Goal: Task Accomplishment & Management: Manage account settings

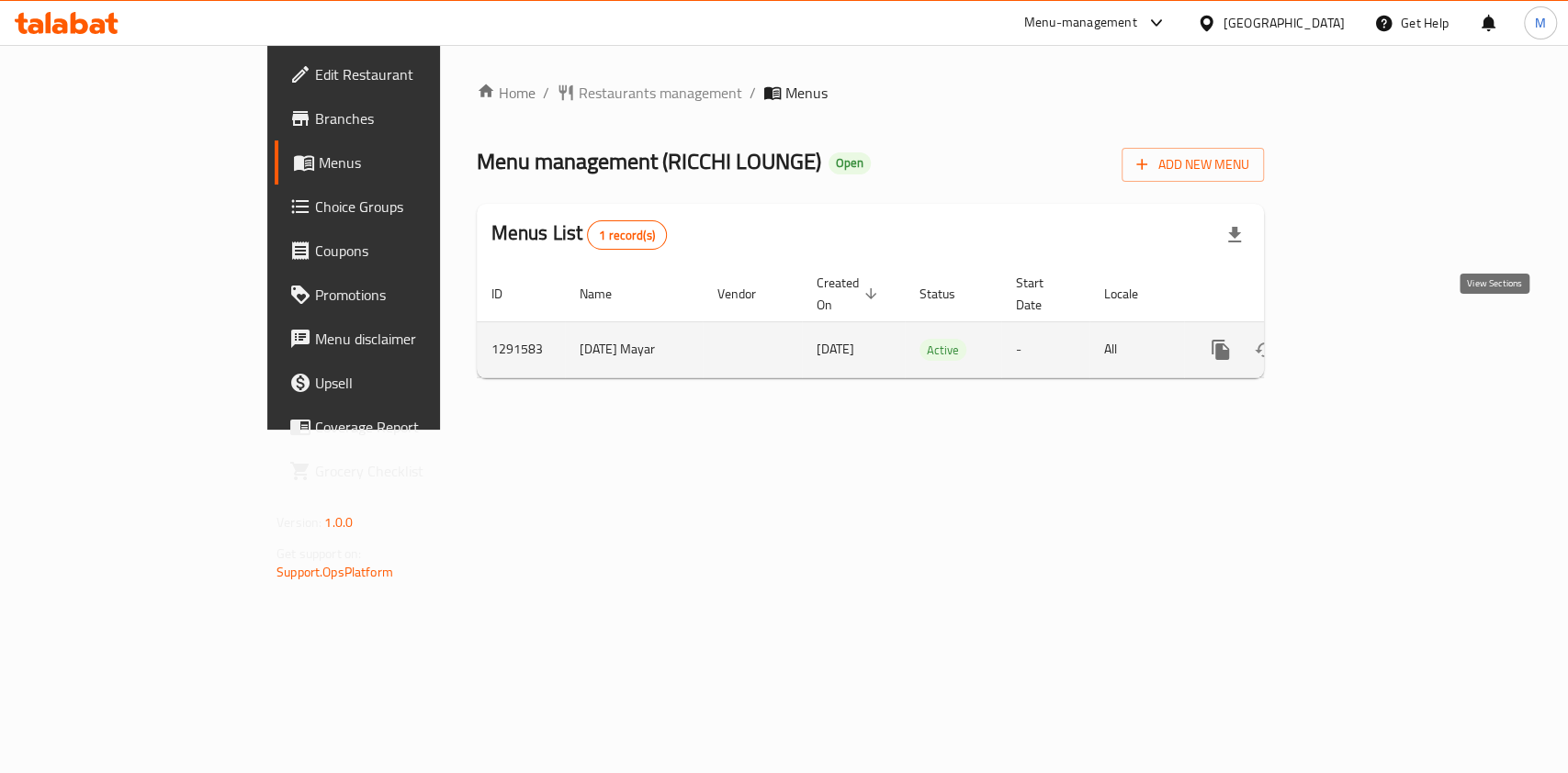
click at [1364, 339] on icon "enhanced table" at bounding box center [1353, 349] width 22 height 22
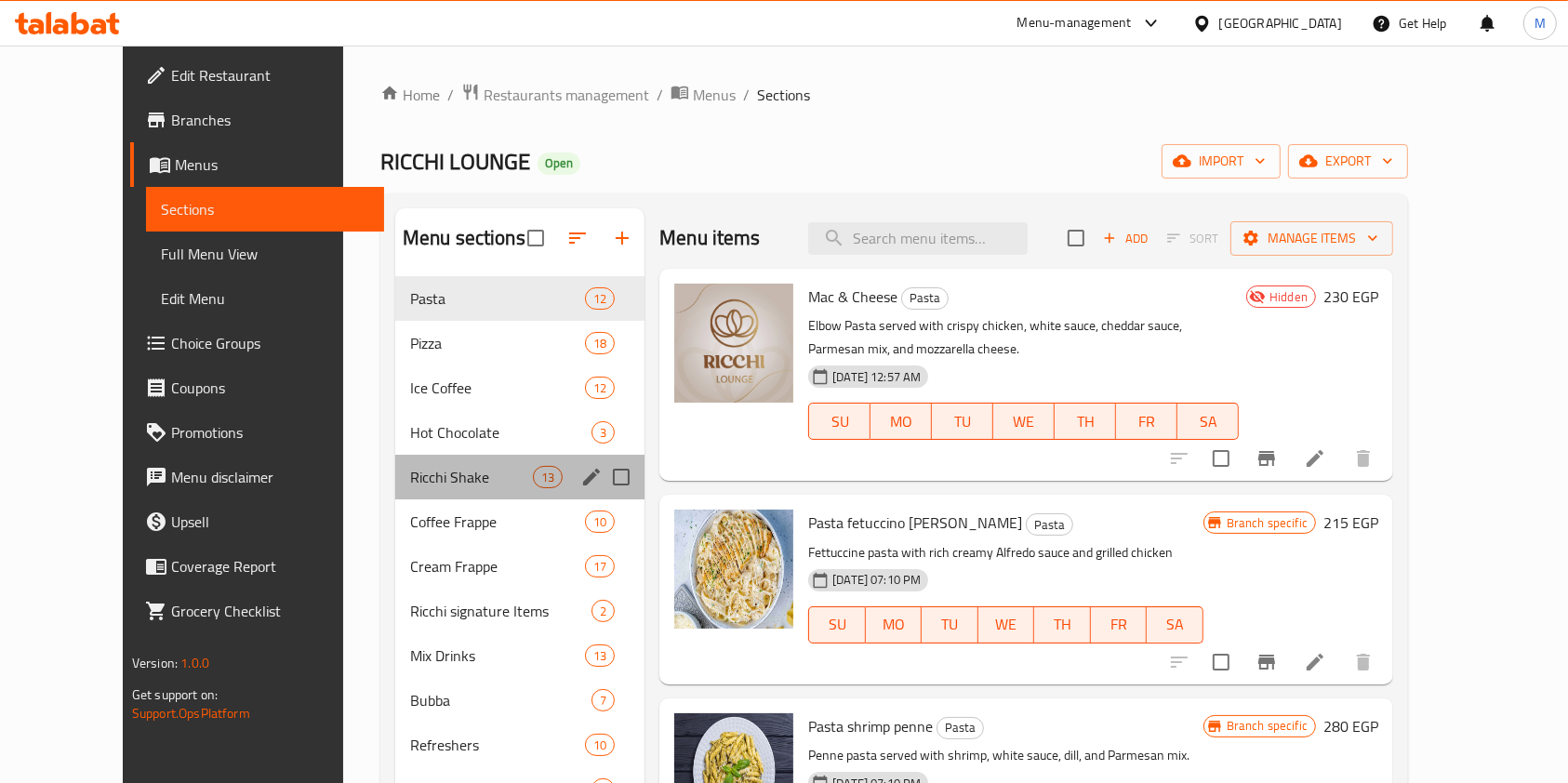
click at [424, 461] on div "Ricchi Shake 13" at bounding box center [519, 477] width 249 height 44
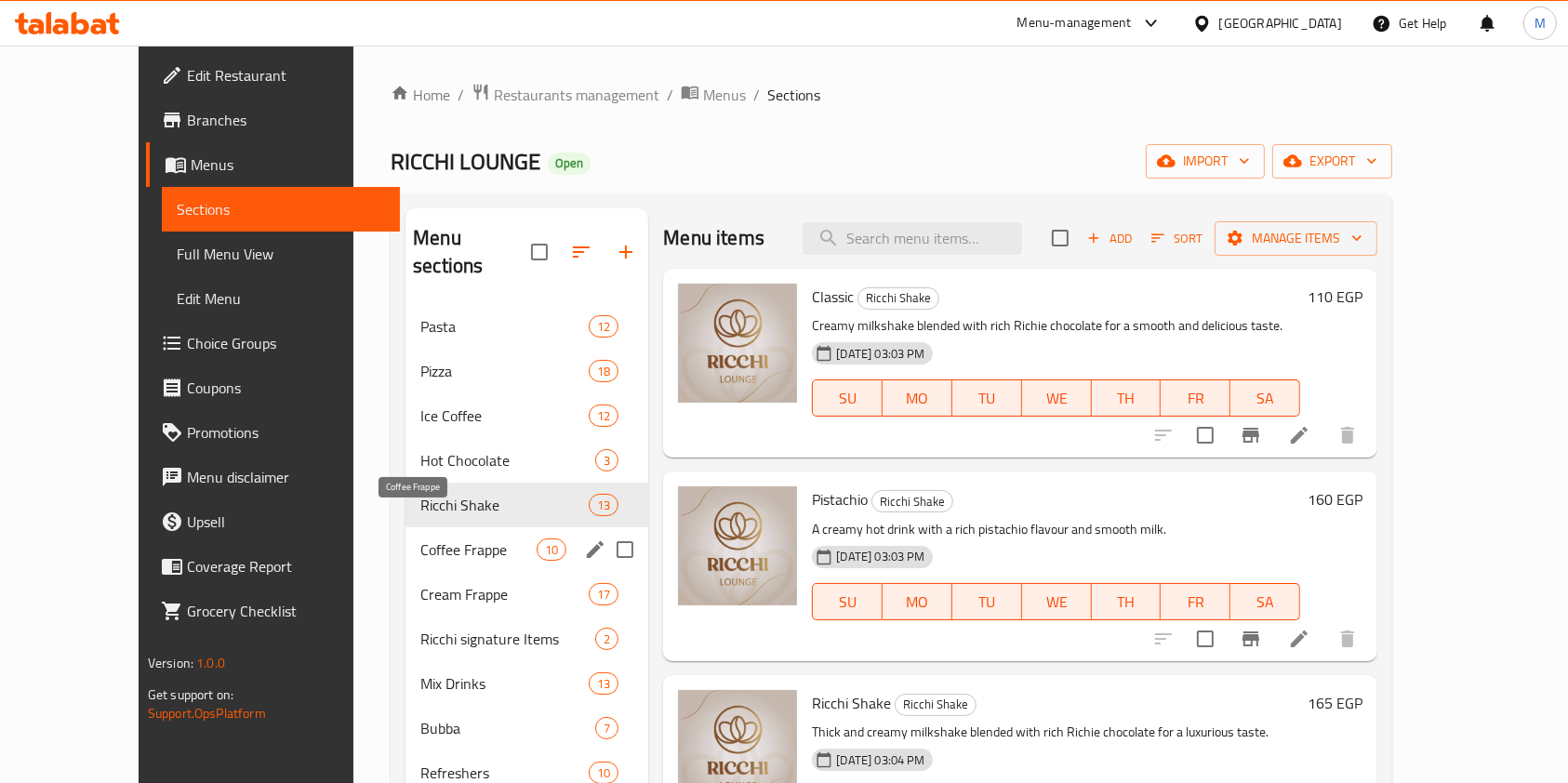
click at [455, 539] on span "Coffee Frappe" at bounding box center [478, 550] width 116 height 22
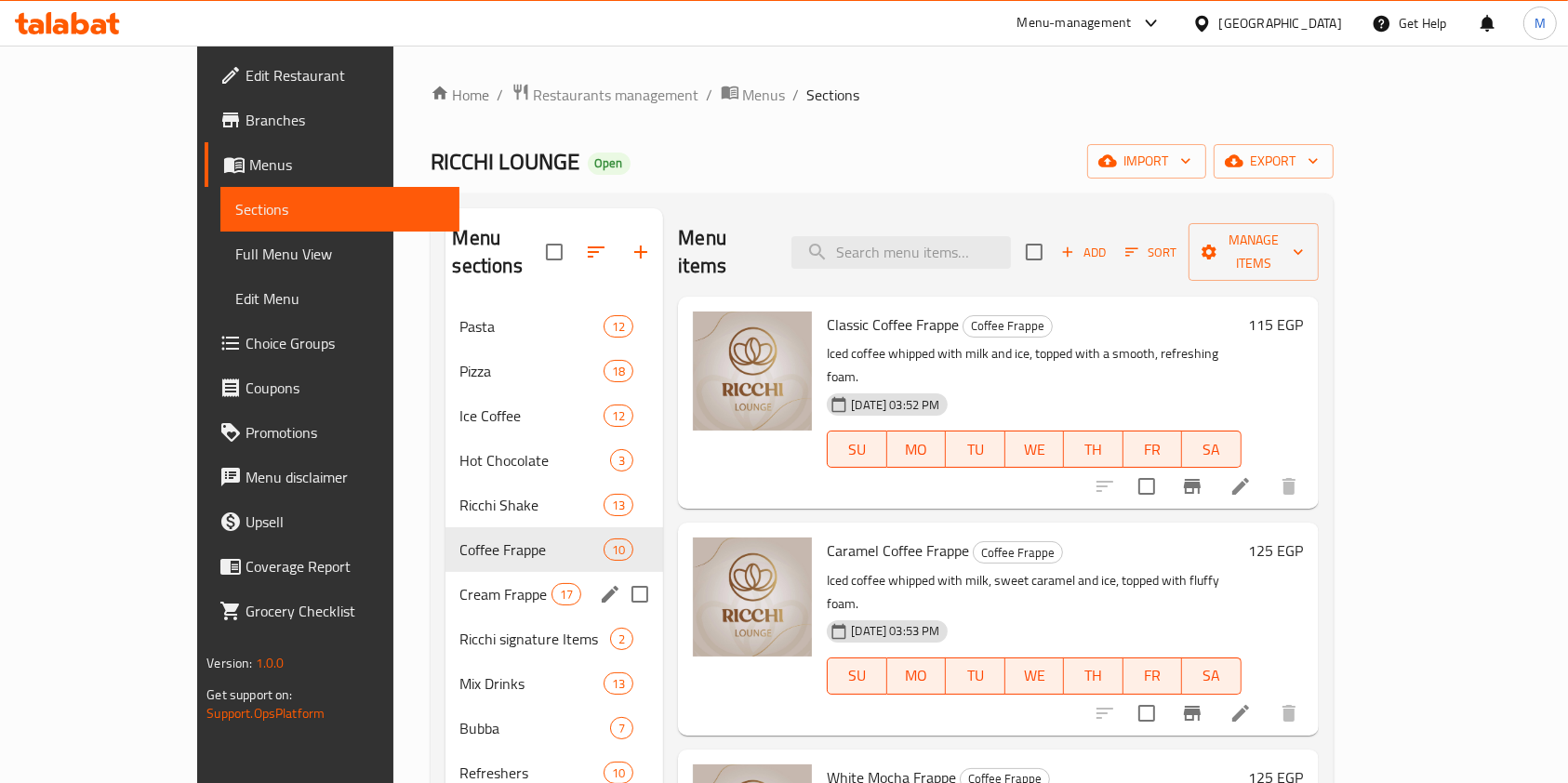
click at [446, 572] on div "Cream Frappe 17" at bounding box center [555, 594] width 219 height 44
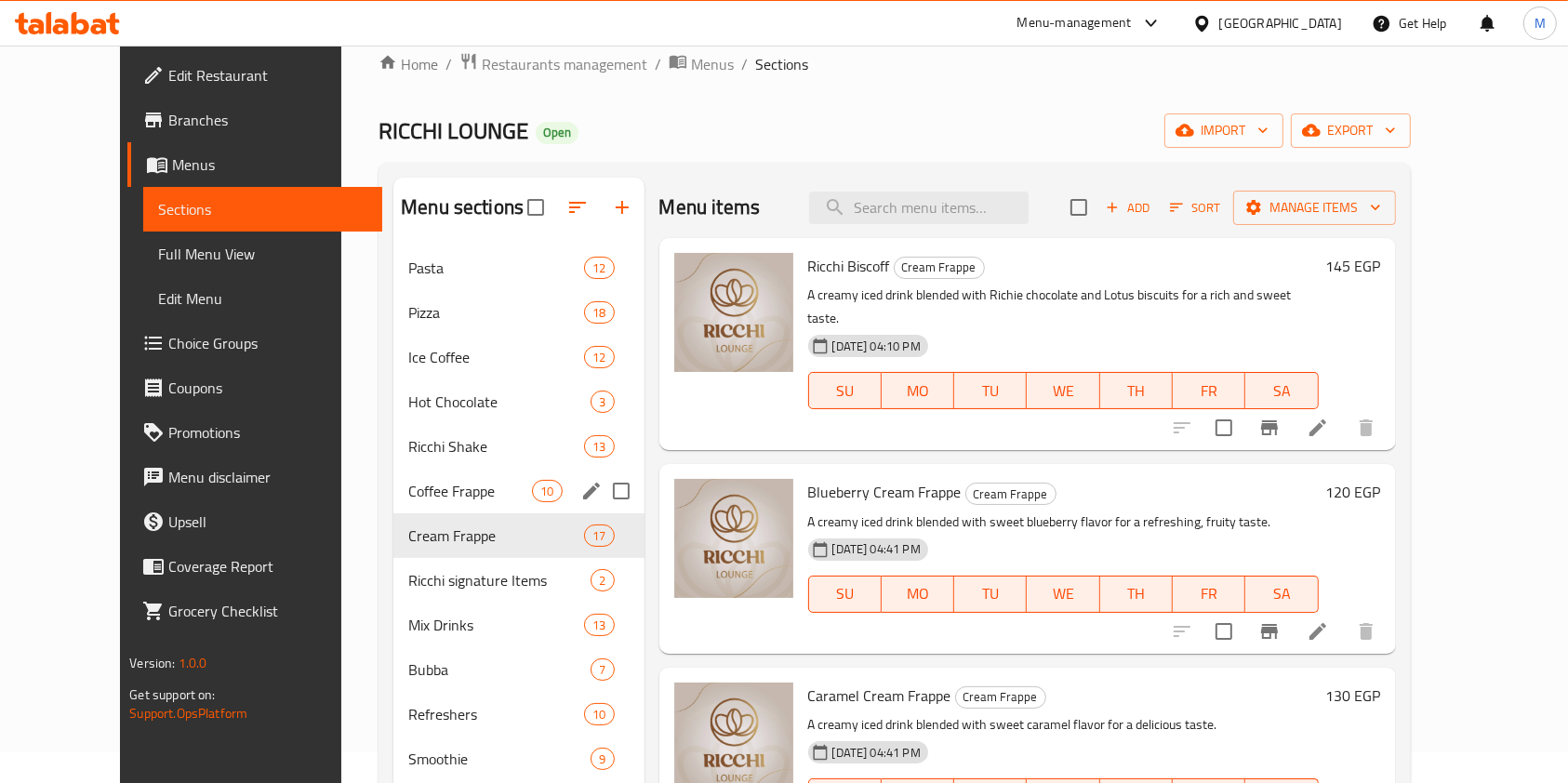
scroll to position [124, 0]
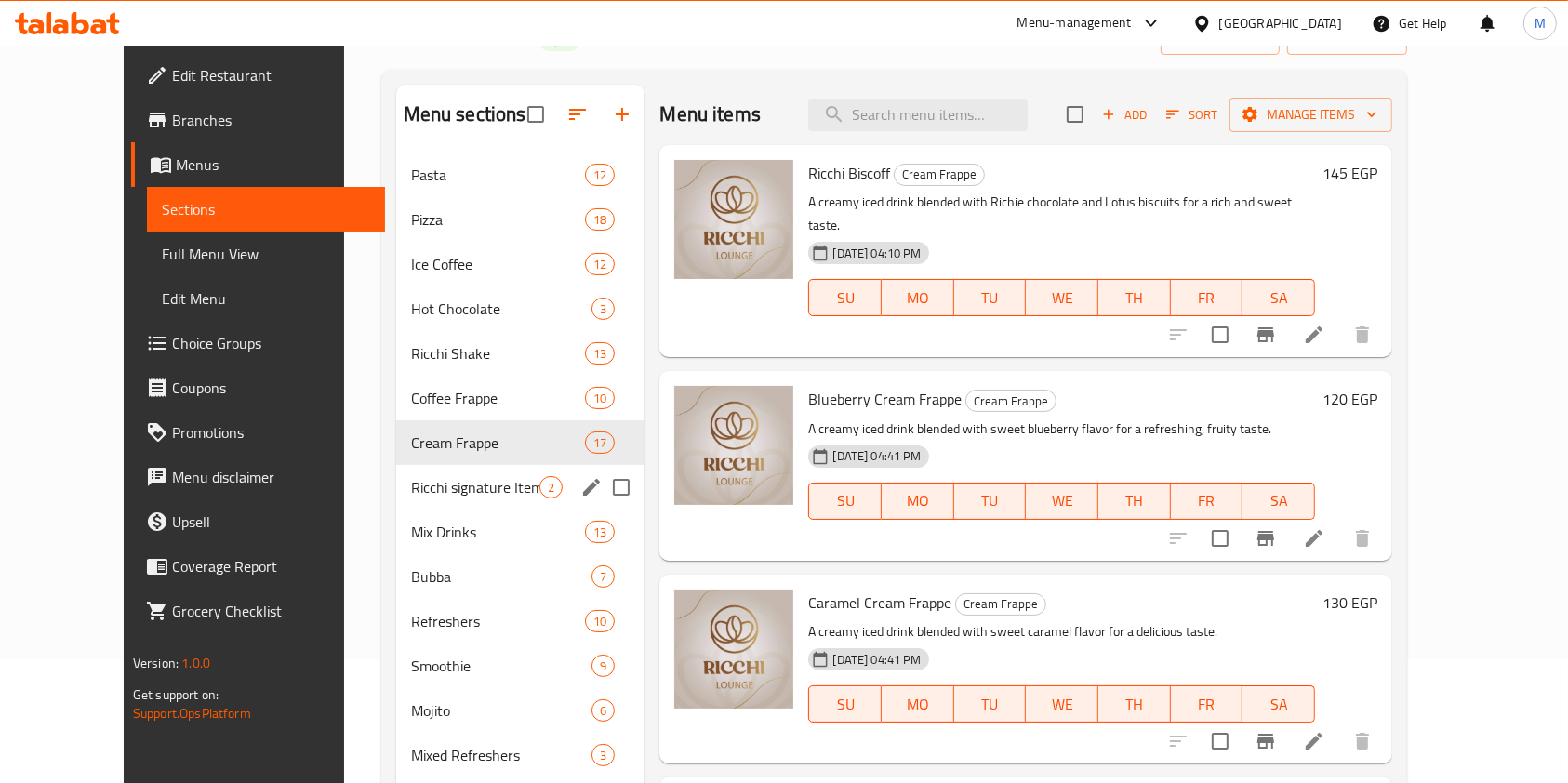
click at [411, 495] on span "Ricchi signature Items" at bounding box center [476, 487] width 130 height 22
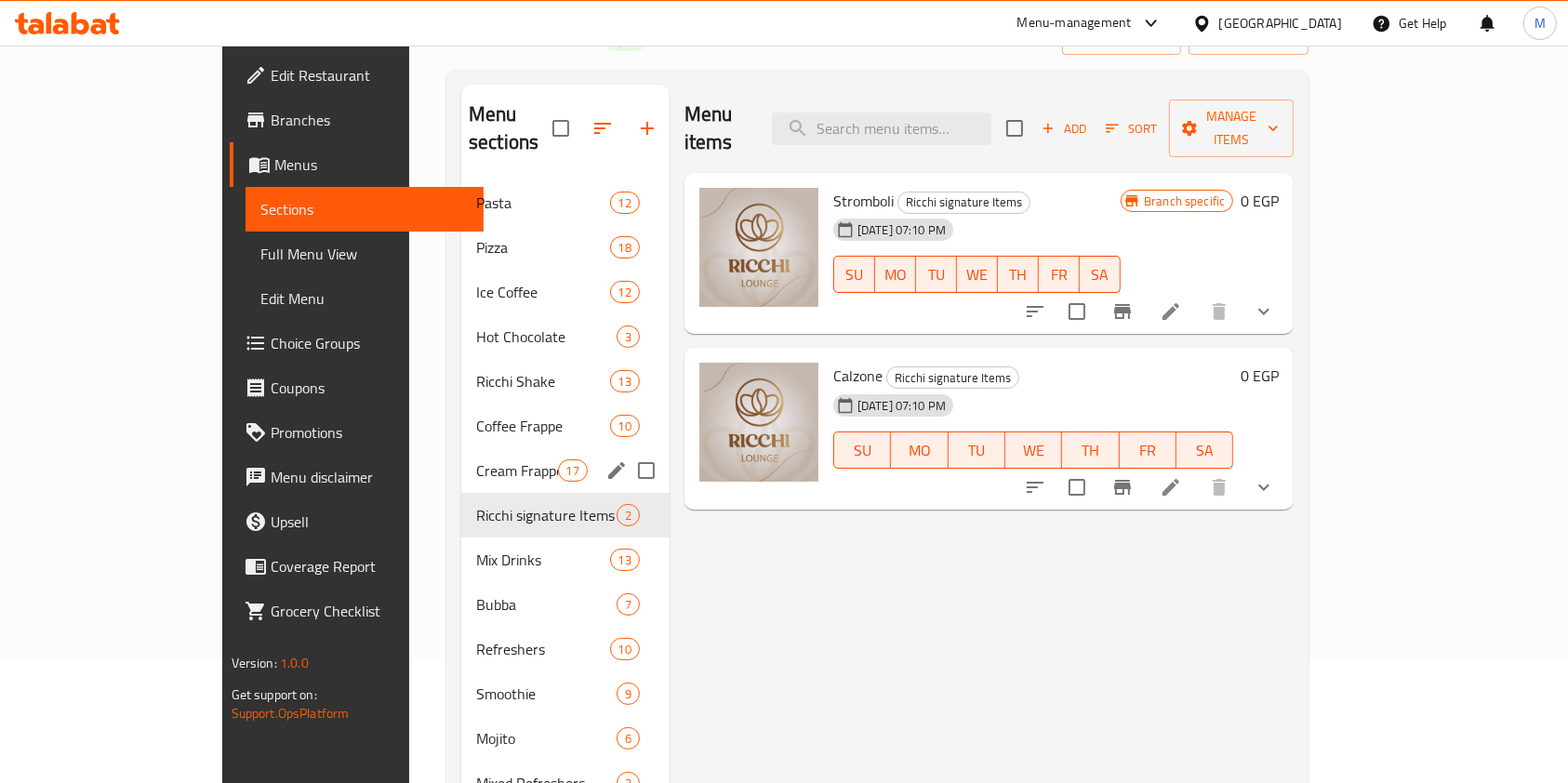
click at [477, 459] on span "Cream Frappe" at bounding box center [517, 470] width 82 height 22
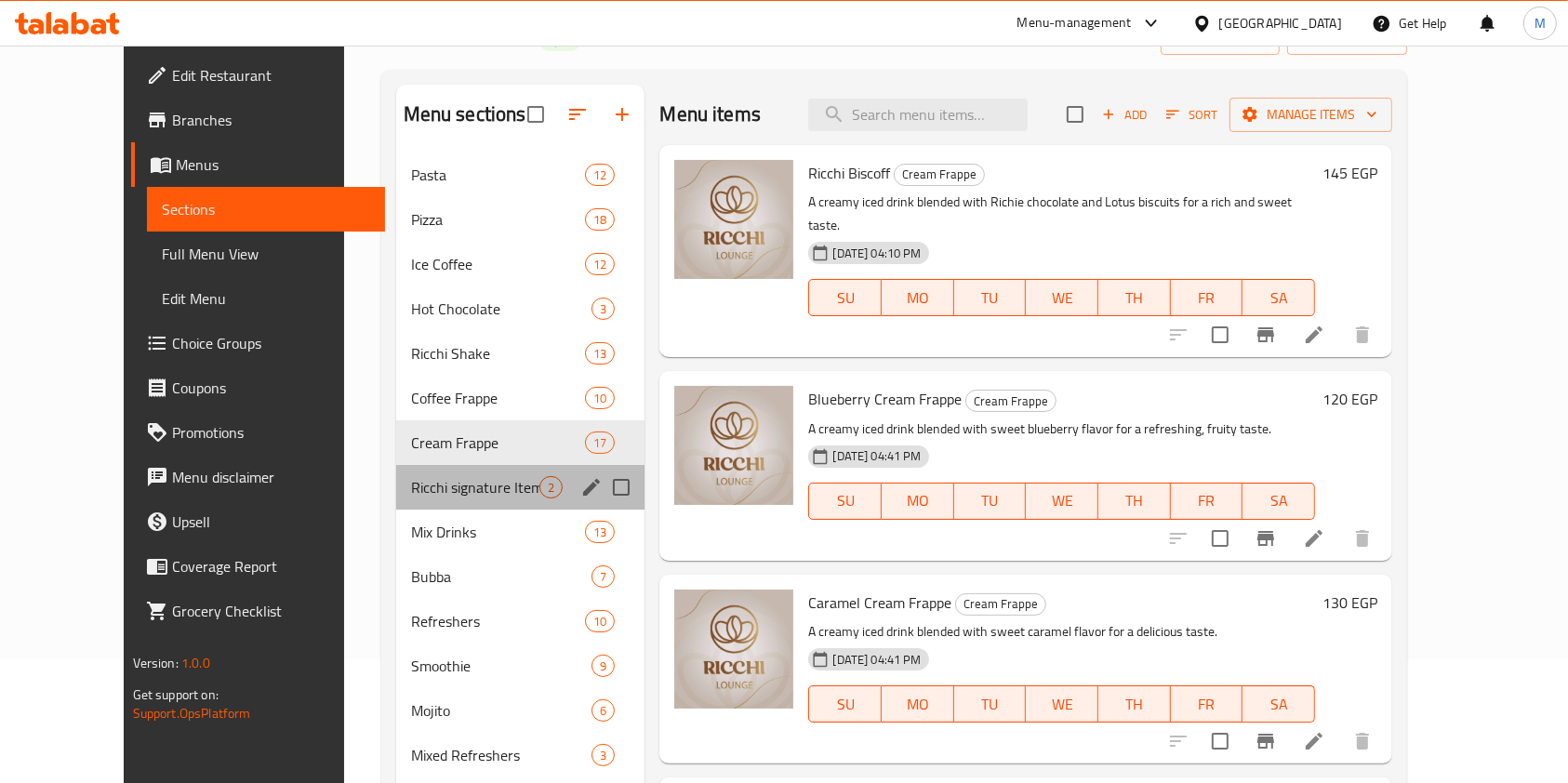
click at [416, 470] on div "Ricchi signature Items 2" at bounding box center [520, 487] width 249 height 44
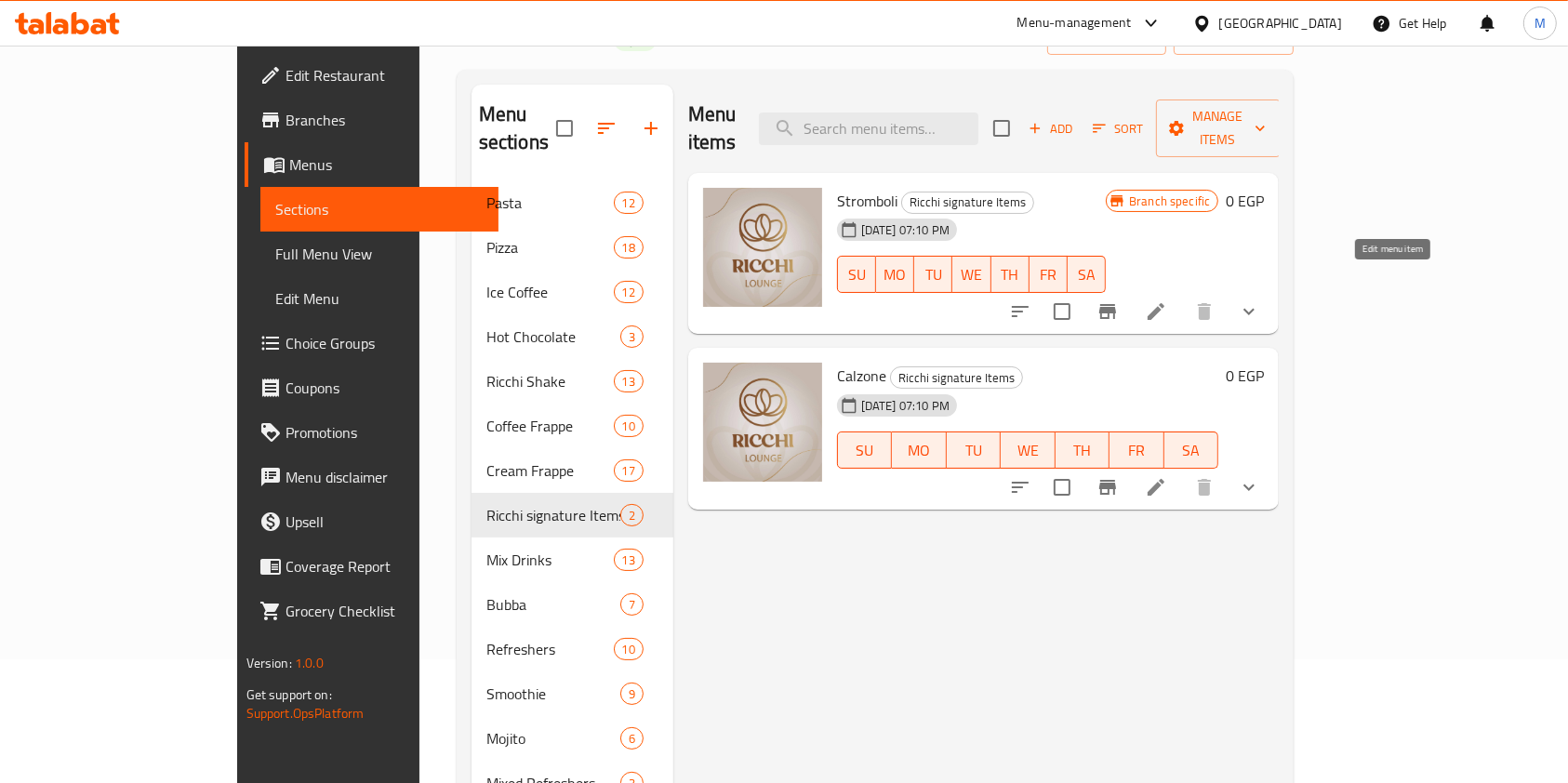
click at [1164, 304] on icon at bounding box center [1156, 311] width 16 height 16
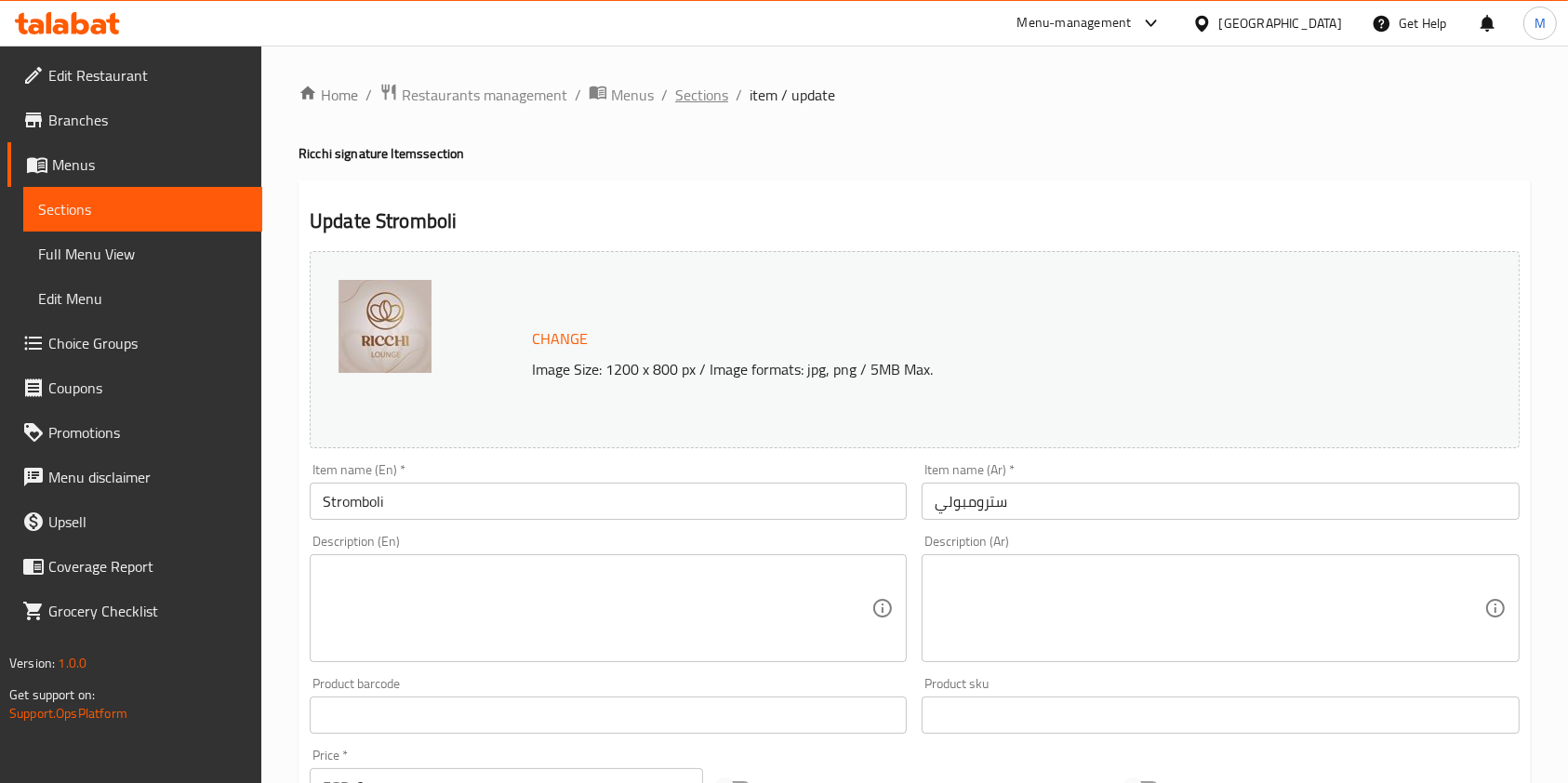
click at [685, 97] on span "Sections" at bounding box center [701, 94] width 53 height 22
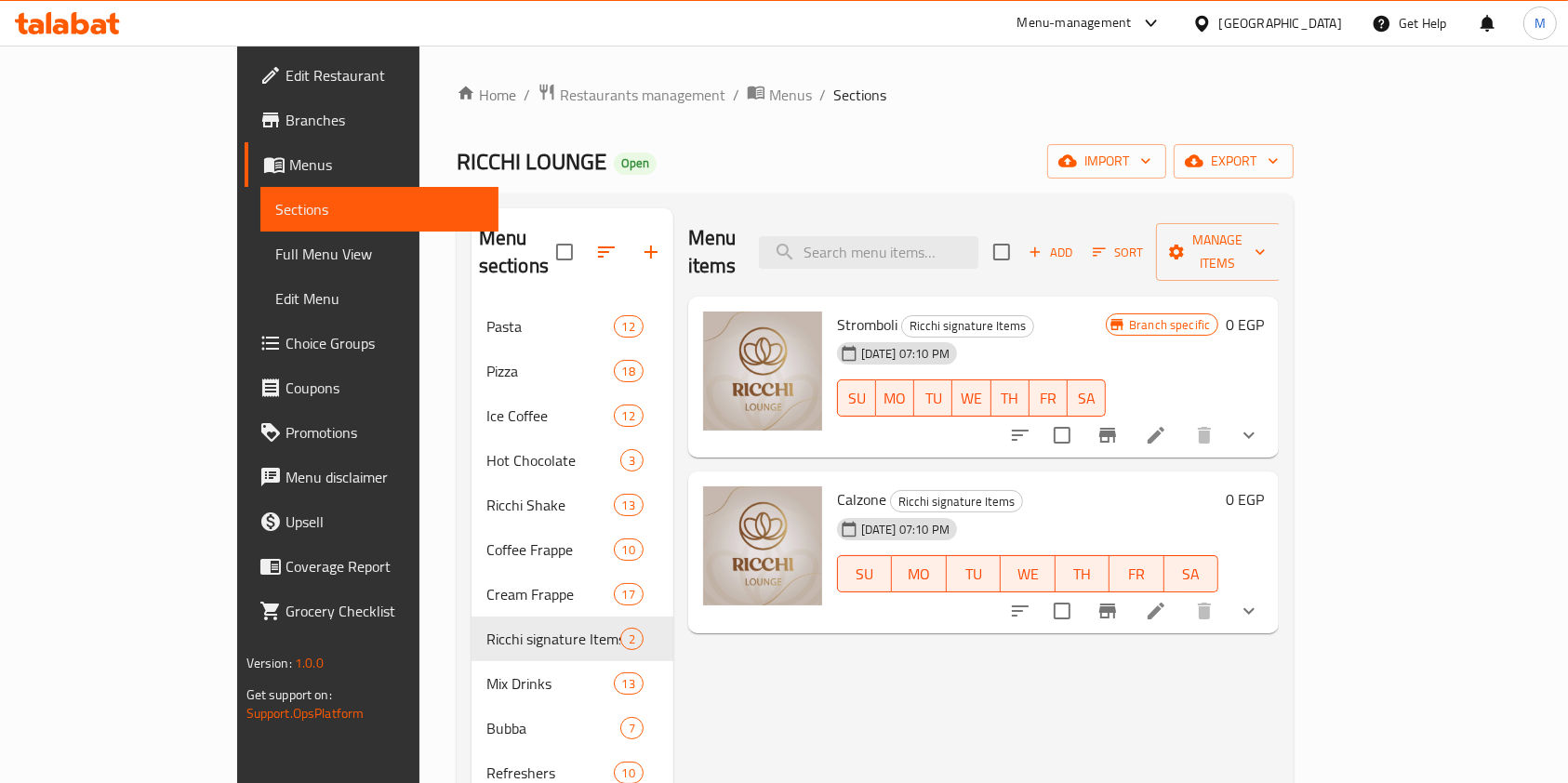
click at [830, 305] on div "Stromboli Ricchi signature Items [DATE] 07:10 PM SU MO TU WE TH FR SA" at bounding box center [971, 378] width 283 height 147
drag, startPoint x: 771, startPoint y: 294, endPoint x: 971, endPoint y: 317, distance: 201.3
click at [971, 317] on div "Stromboli Ricchi signature Items [DATE] 07:10 PM SU MO TU WE TH FR SA" at bounding box center [971, 378] width 283 height 147
click at [954, 315] on span "Ricchi signature Items" at bounding box center [968, 326] width 132 height 21
click at [837, 310] on span "Stromboli" at bounding box center [867, 324] width 61 height 28
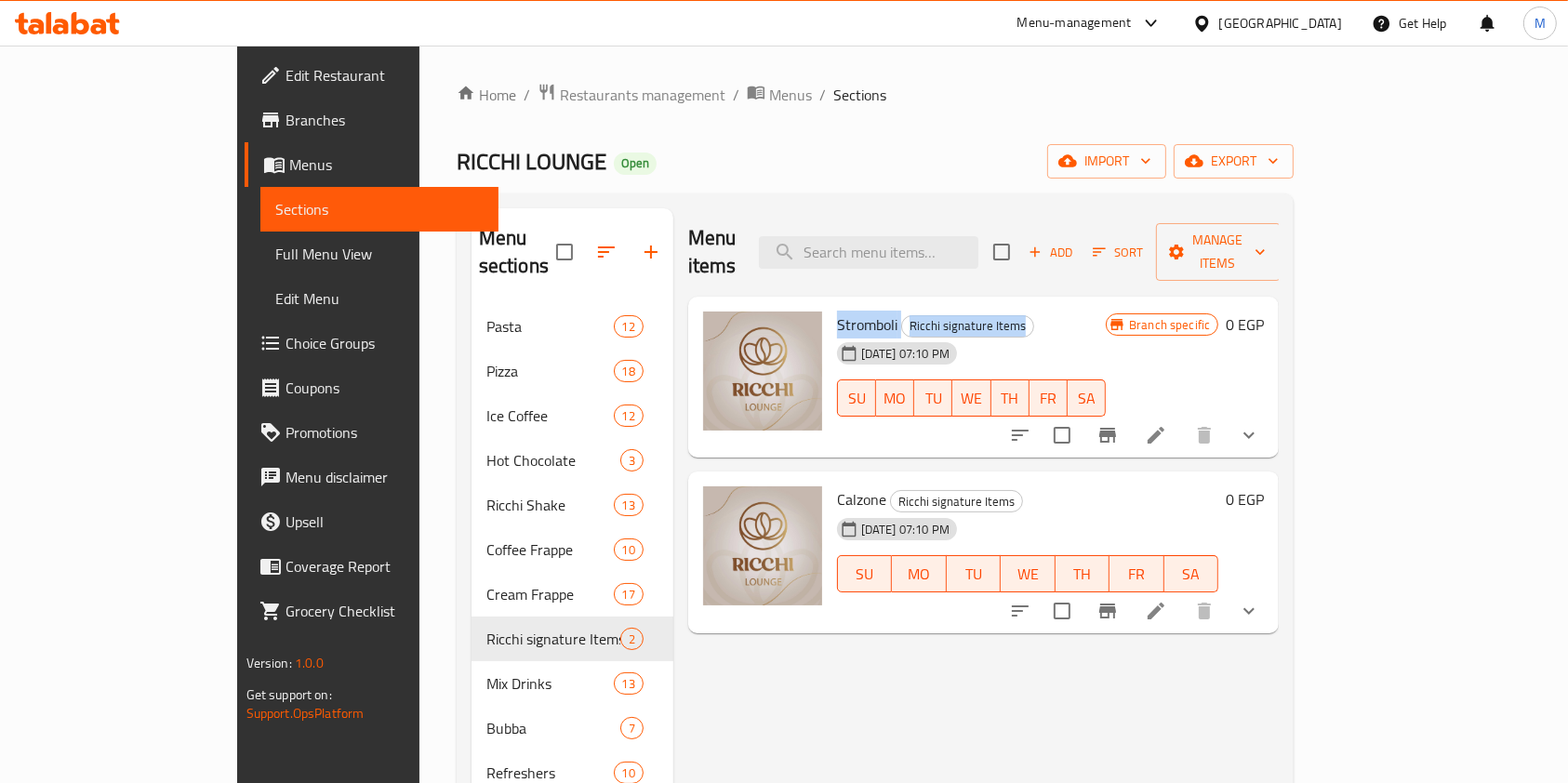
drag, startPoint x: 774, startPoint y: 293, endPoint x: 1009, endPoint y: 293, distance: 235.0
click at [1009, 305] on div "Stromboli Ricchi signature Items [DATE] 07:10 PM SU MO TU WE TH FR SA" at bounding box center [971, 378] width 283 height 147
copy h6 "Stromboli Ricchi signature Items"
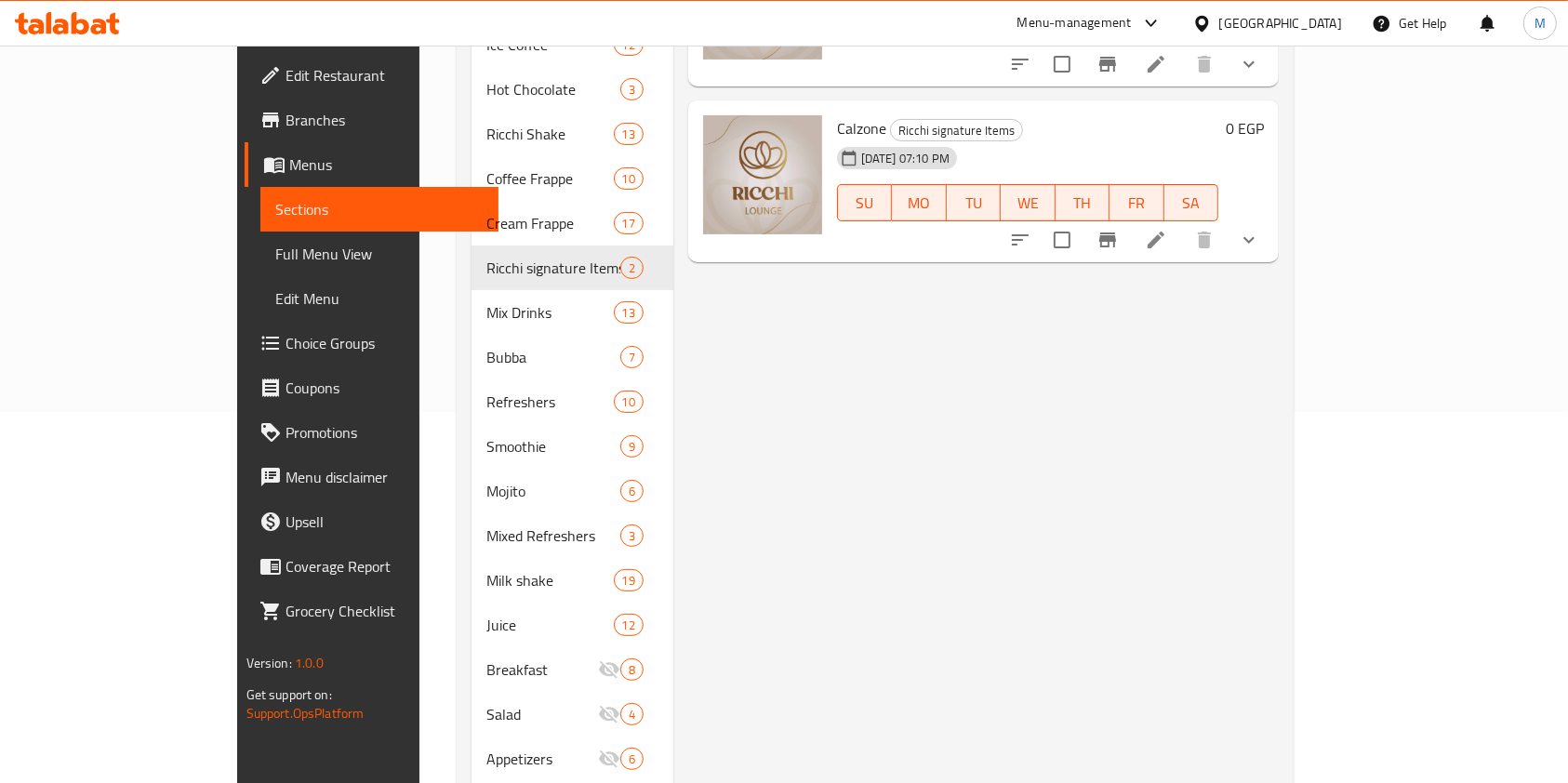
scroll to position [372, 0]
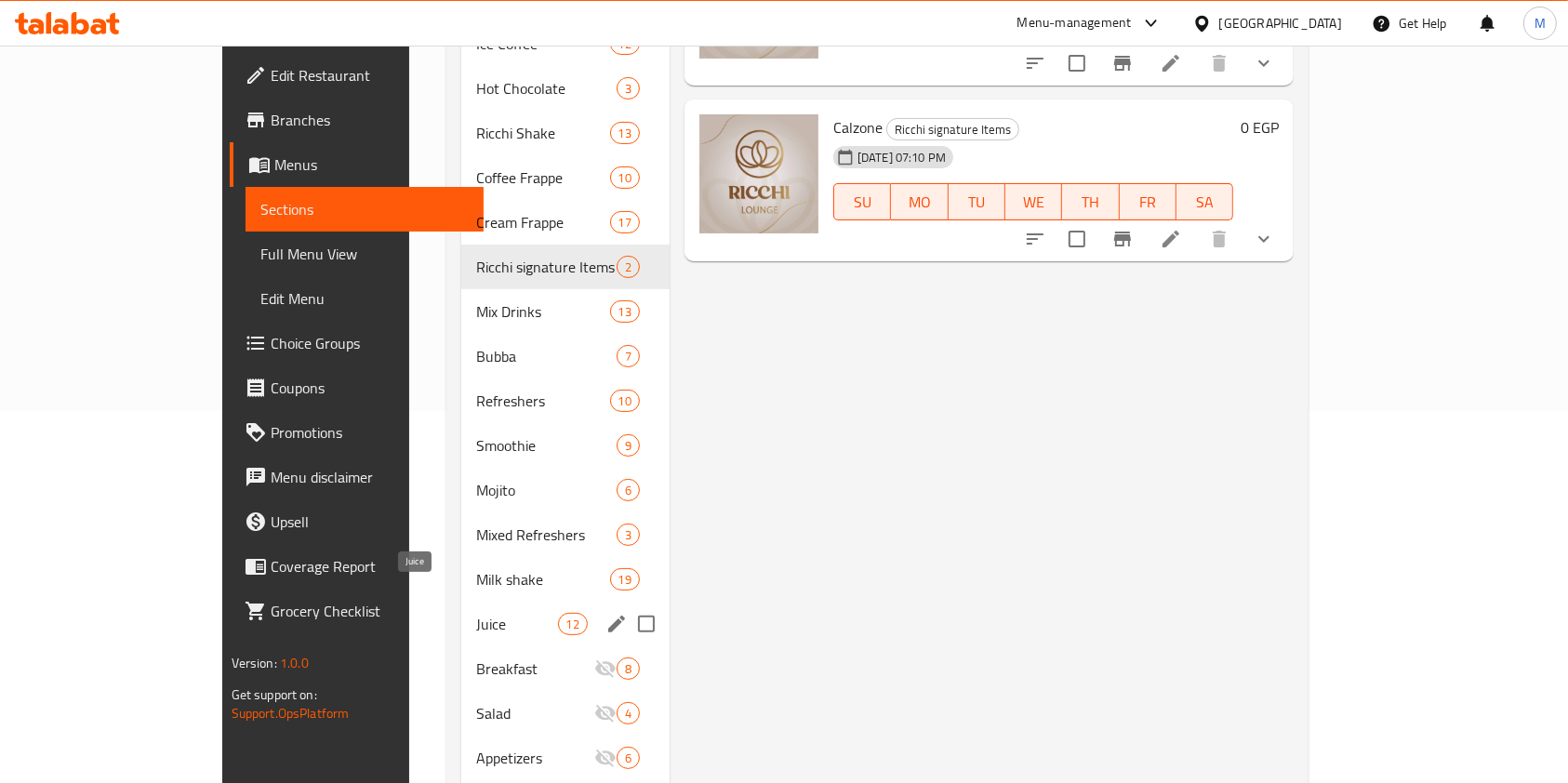
click at [477, 613] on span "Juice" at bounding box center [517, 624] width 82 height 22
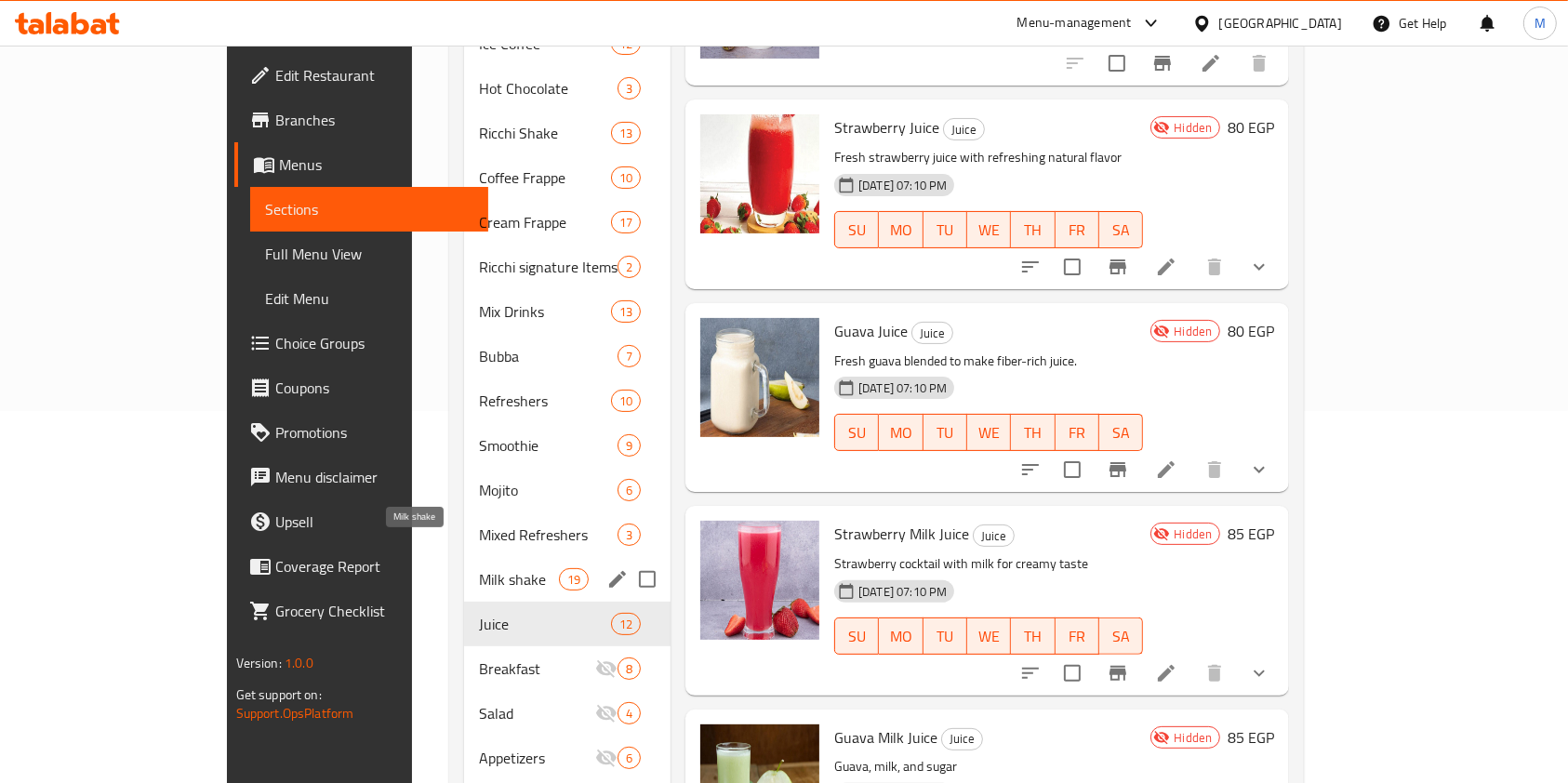
click at [479, 569] on span "Milk shake" at bounding box center [519, 579] width 79 height 22
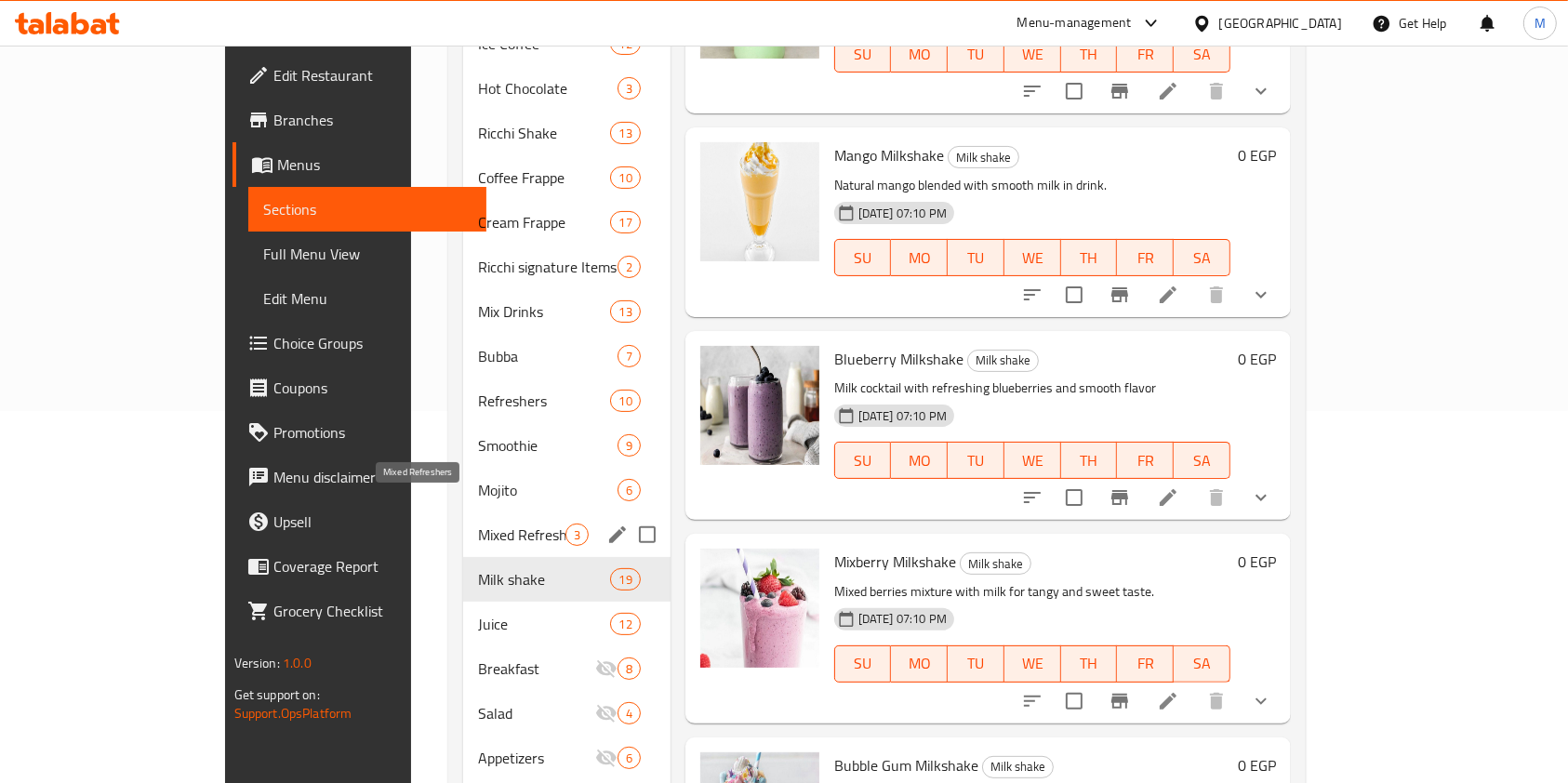
click at [478, 524] on span "Mixed Refreshers" at bounding box center [522, 534] width 86 height 22
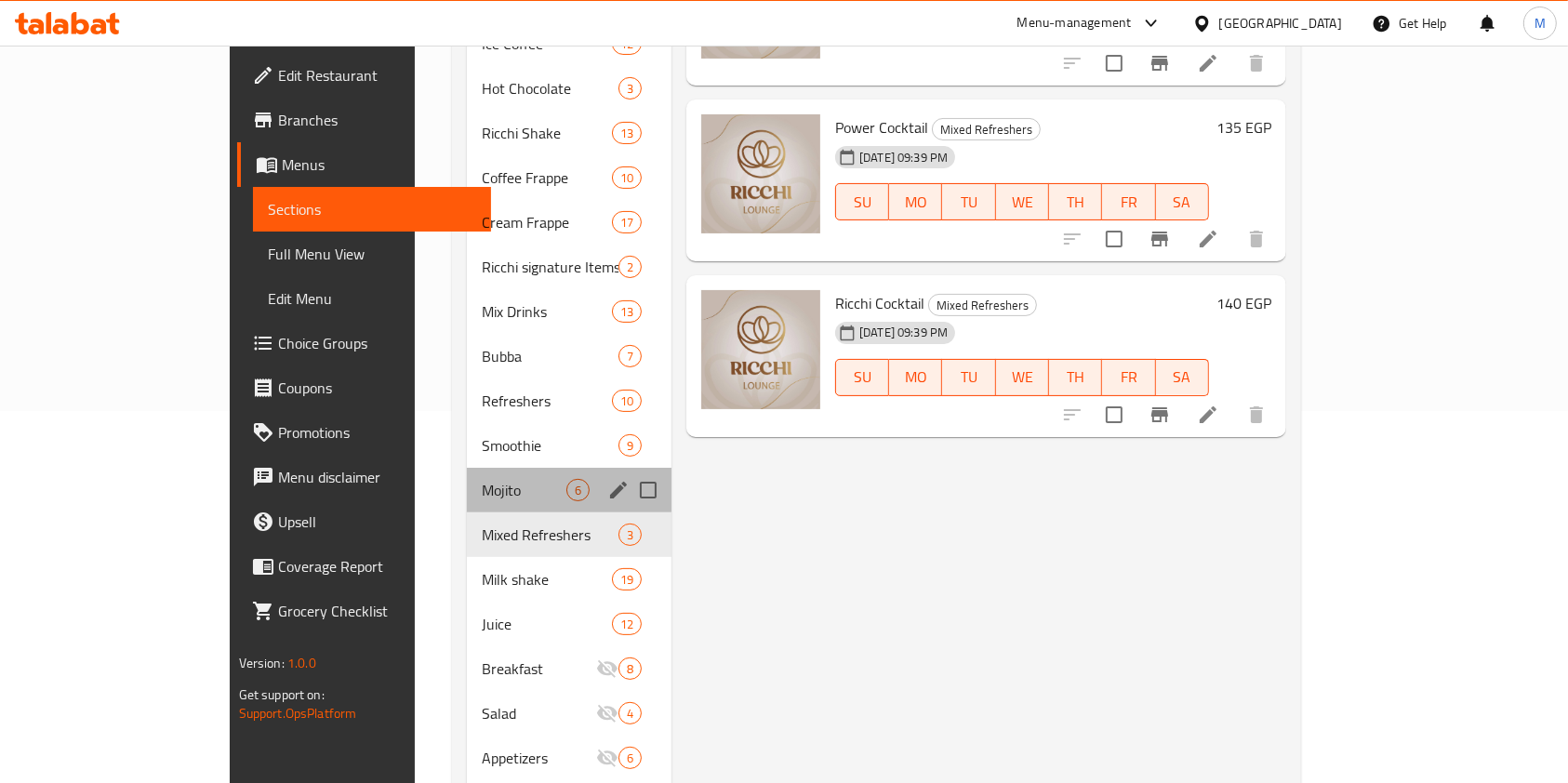
click at [467, 468] on div "Mojito 6" at bounding box center [569, 490] width 205 height 44
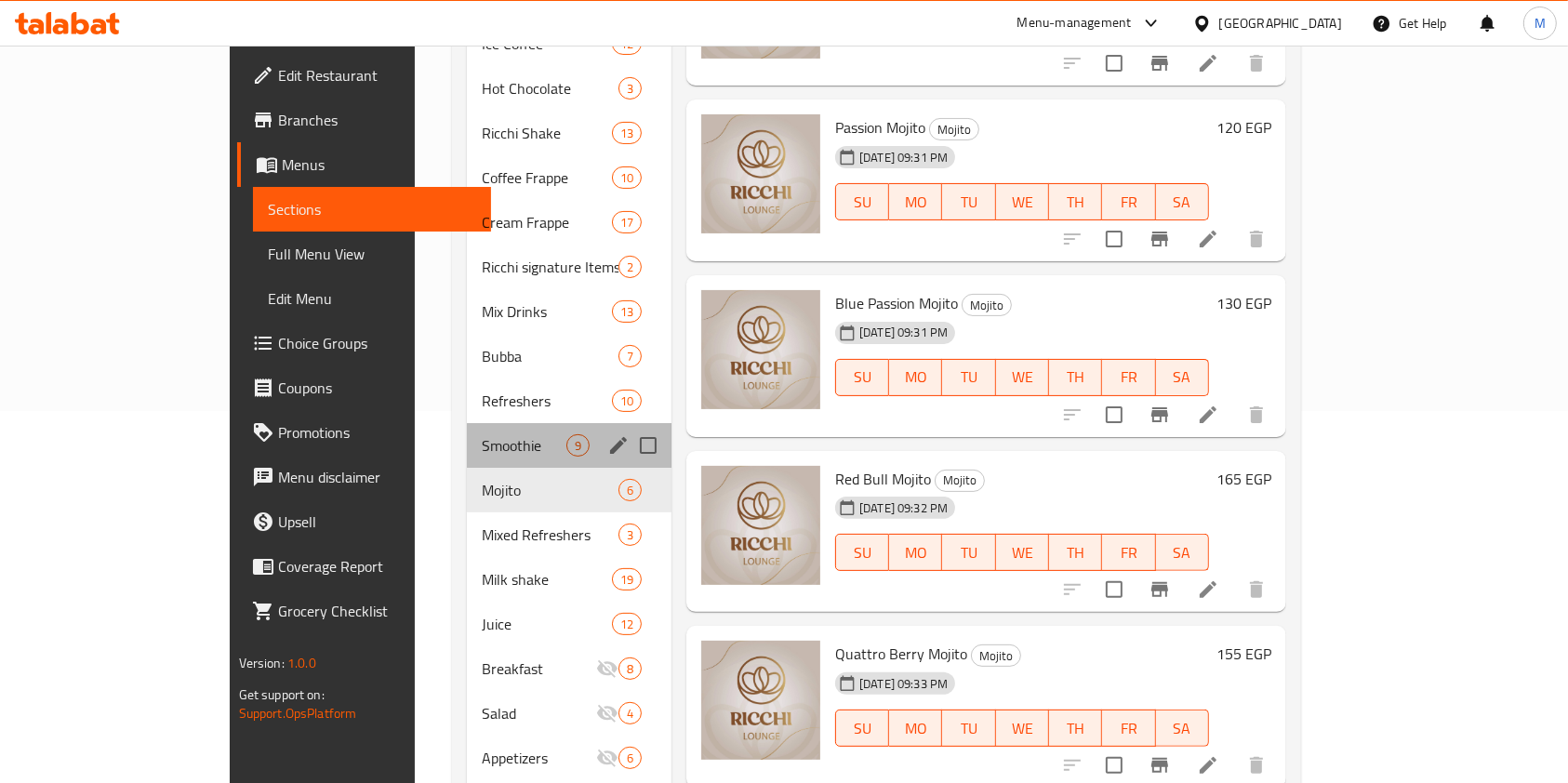
click at [467, 424] on div "Smoothie 9" at bounding box center [569, 446] width 205 height 44
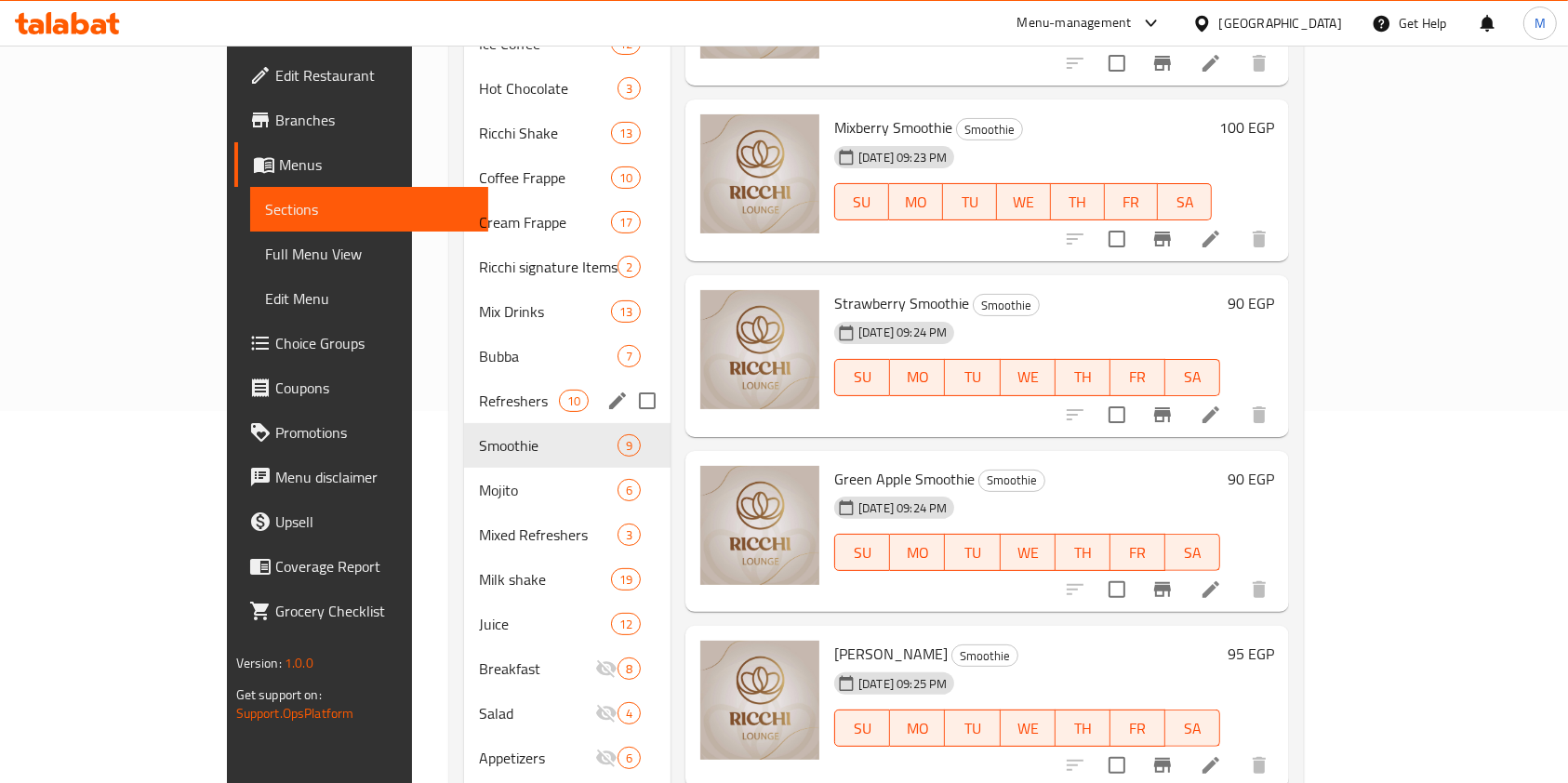
click at [464, 349] on div "Bubba 7" at bounding box center [567, 356] width 207 height 44
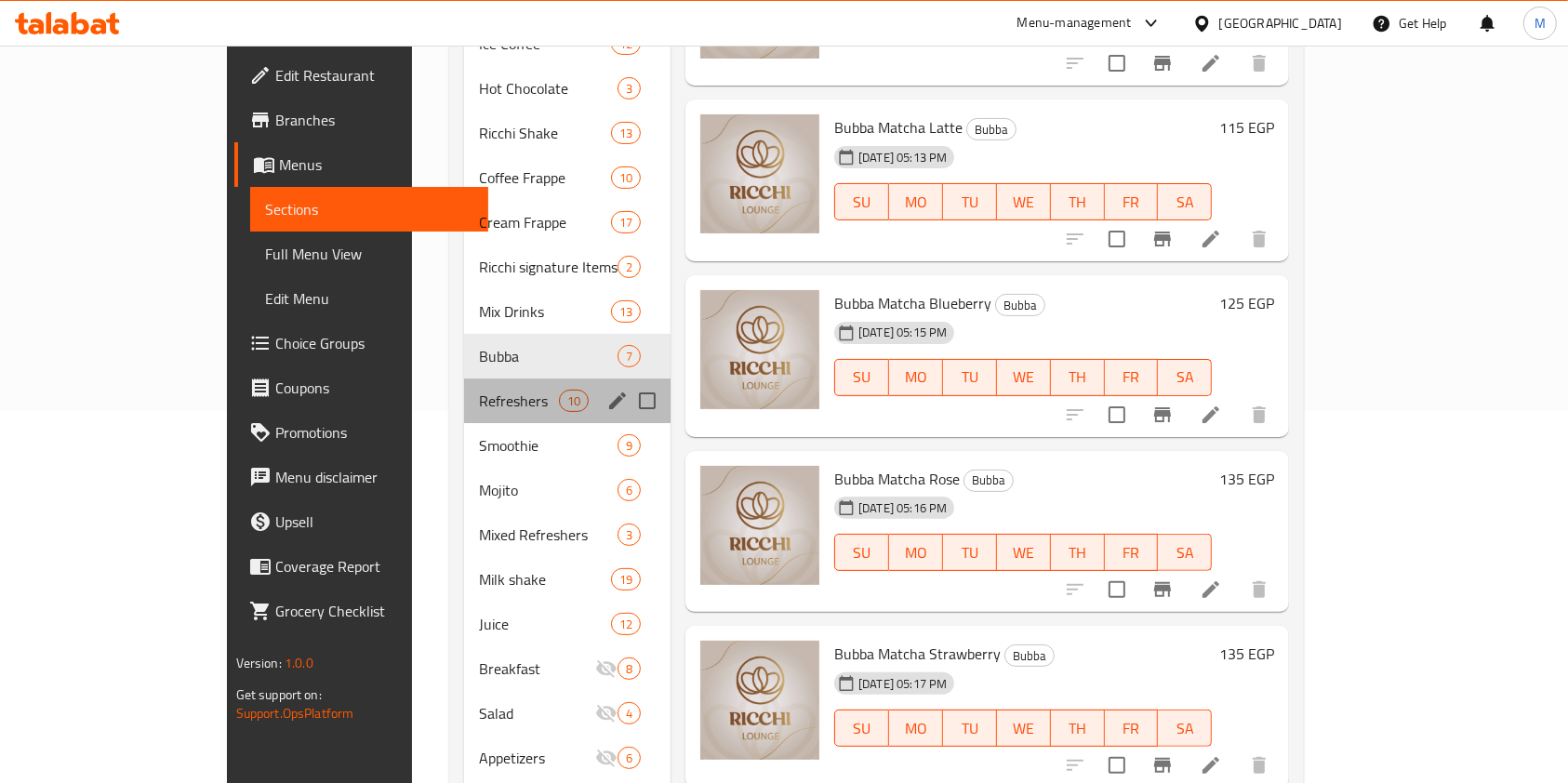
click at [464, 383] on div "Refreshers 10" at bounding box center [567, 401] width 207 height 44
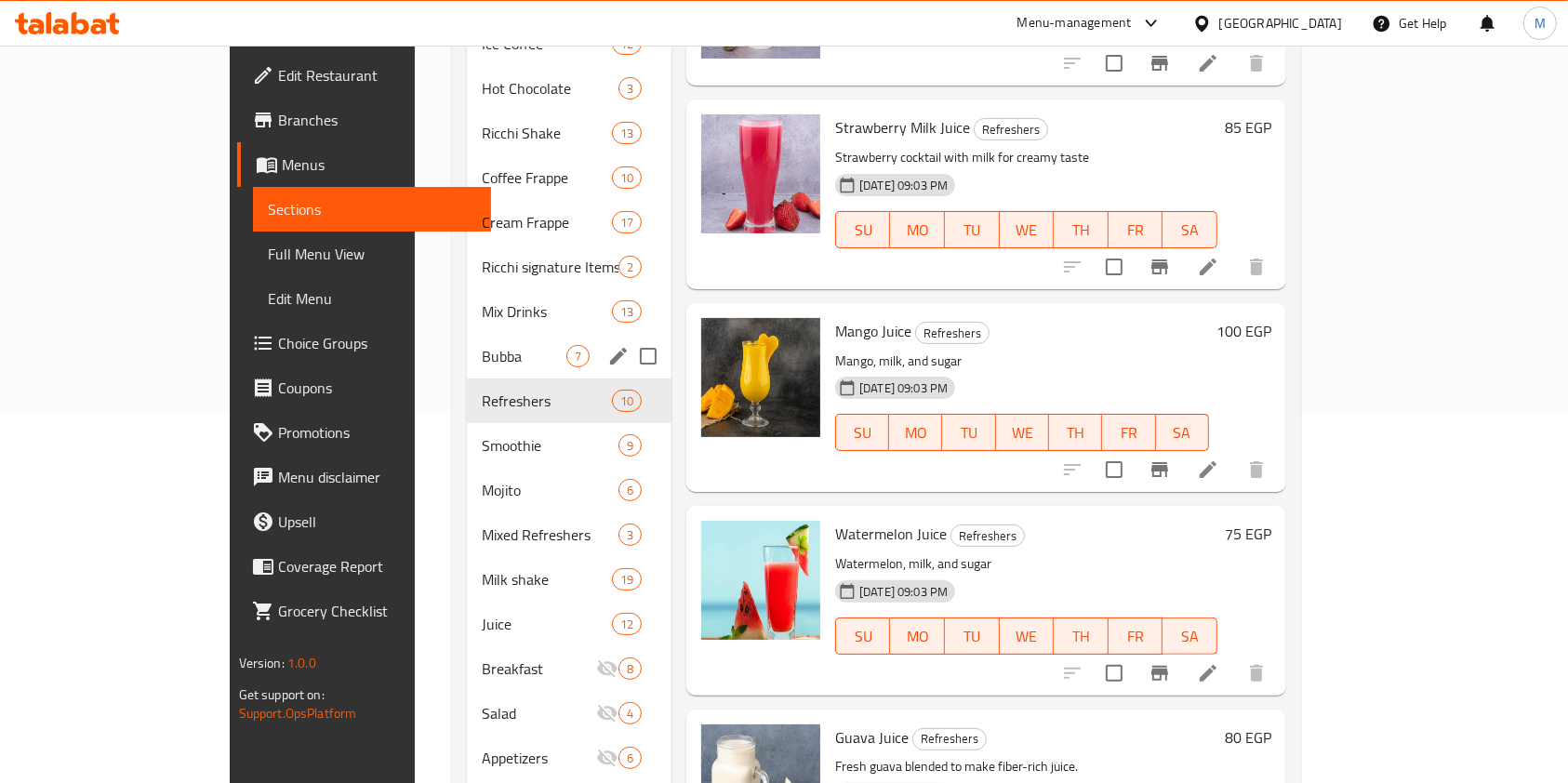
click at [469, 334] on div "Bubba 7" at bounding box center [569, 356] width 205 height 44
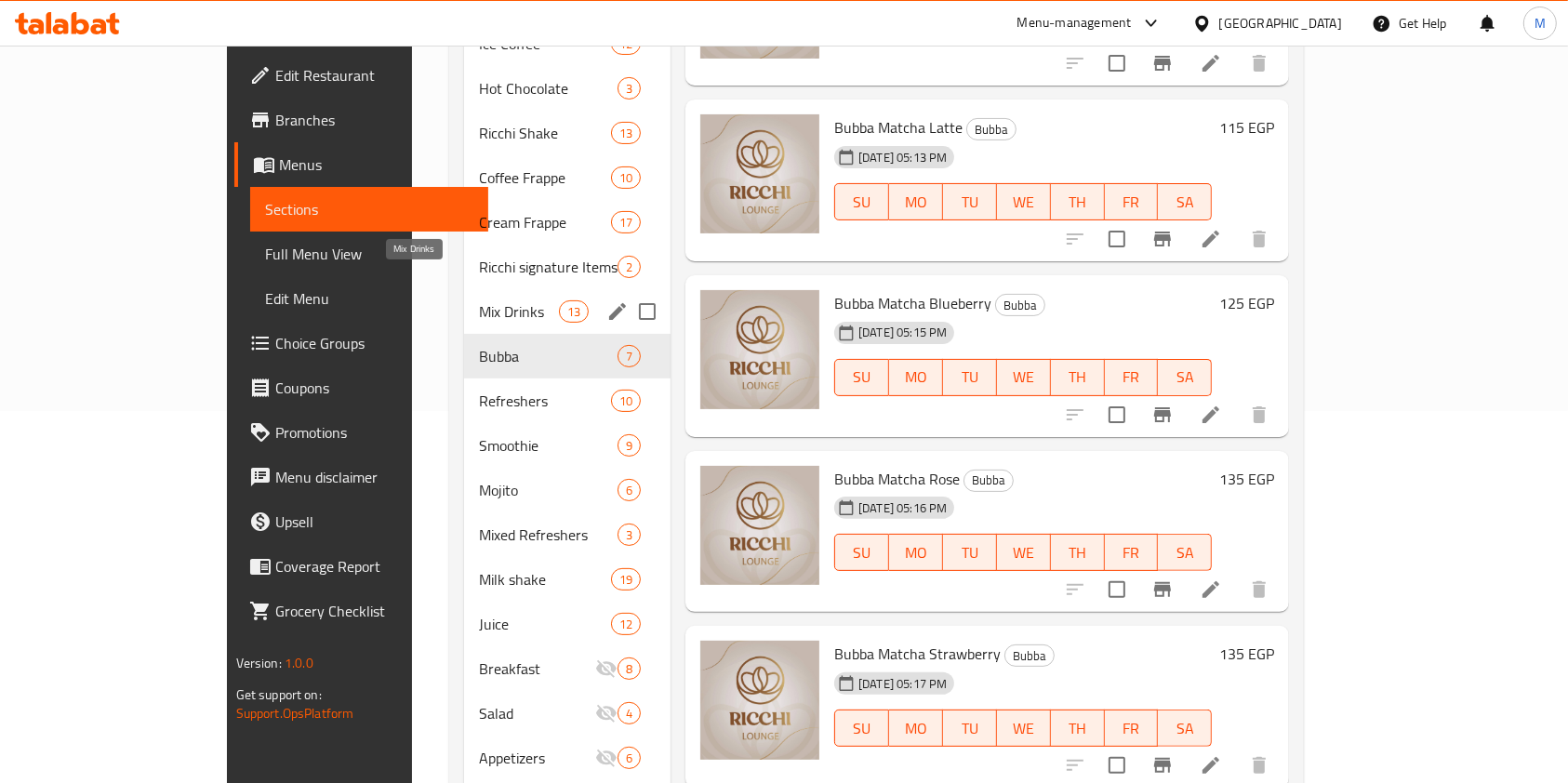
click at [478, 289] on div "Mix Drinks 13" at bounding box center [567, 311] width 207 height 44
